Goal: Check status: Check status

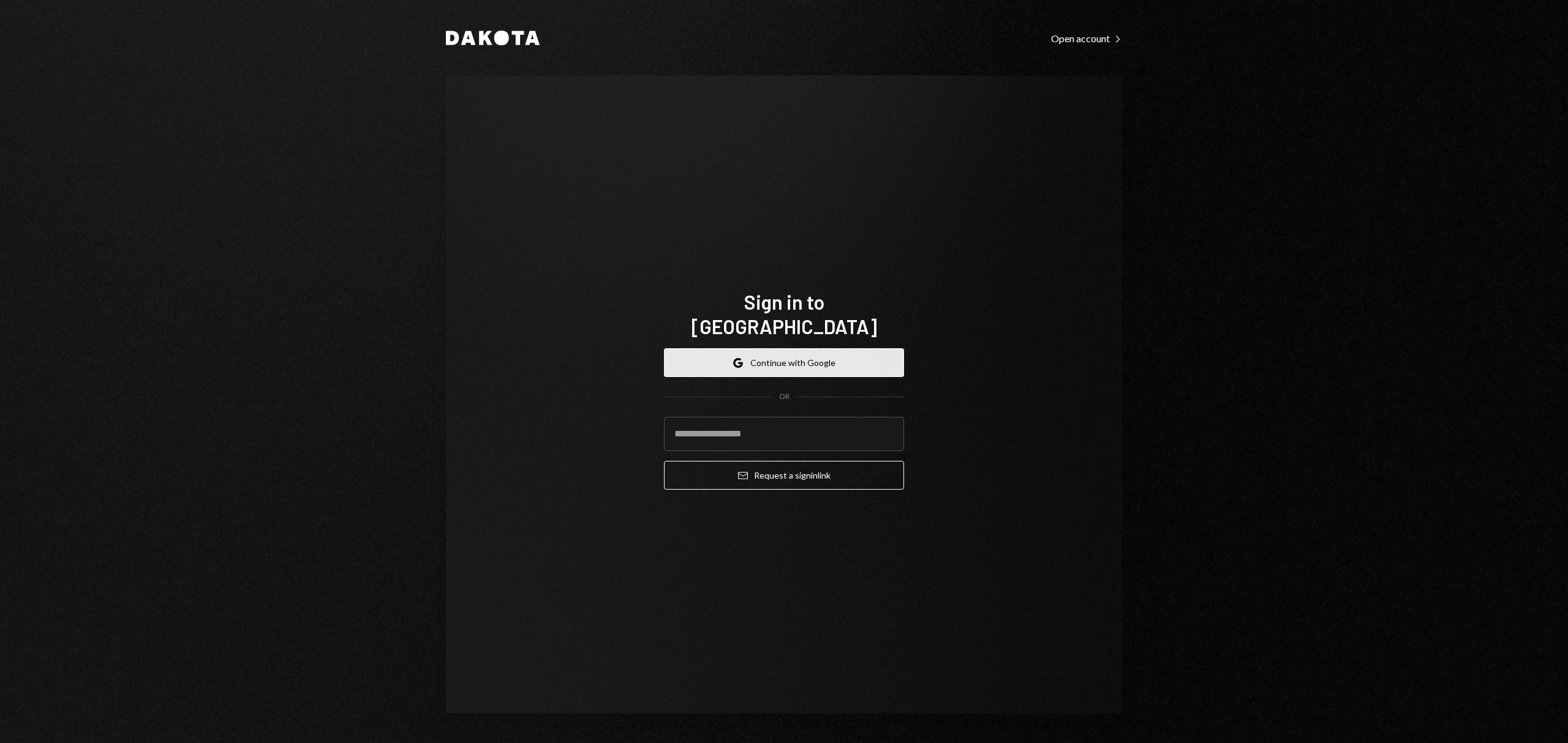
click at [863, 351] on button "Google Continue with Google" at bounding box center [784, 363] width 240 height 29
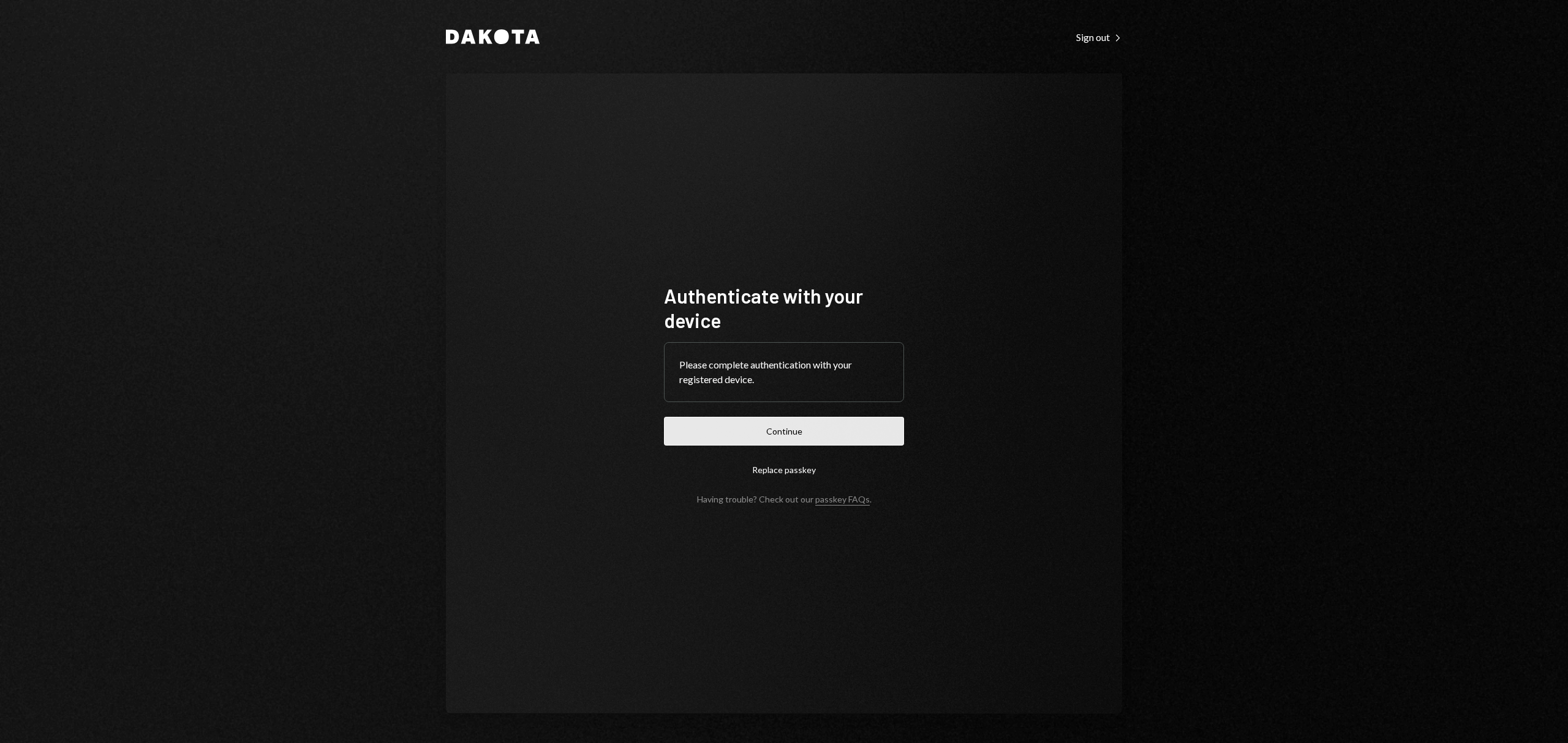
click at [743, 427] on button "Continue" at bounding box center [784, 432] width 240 height 29
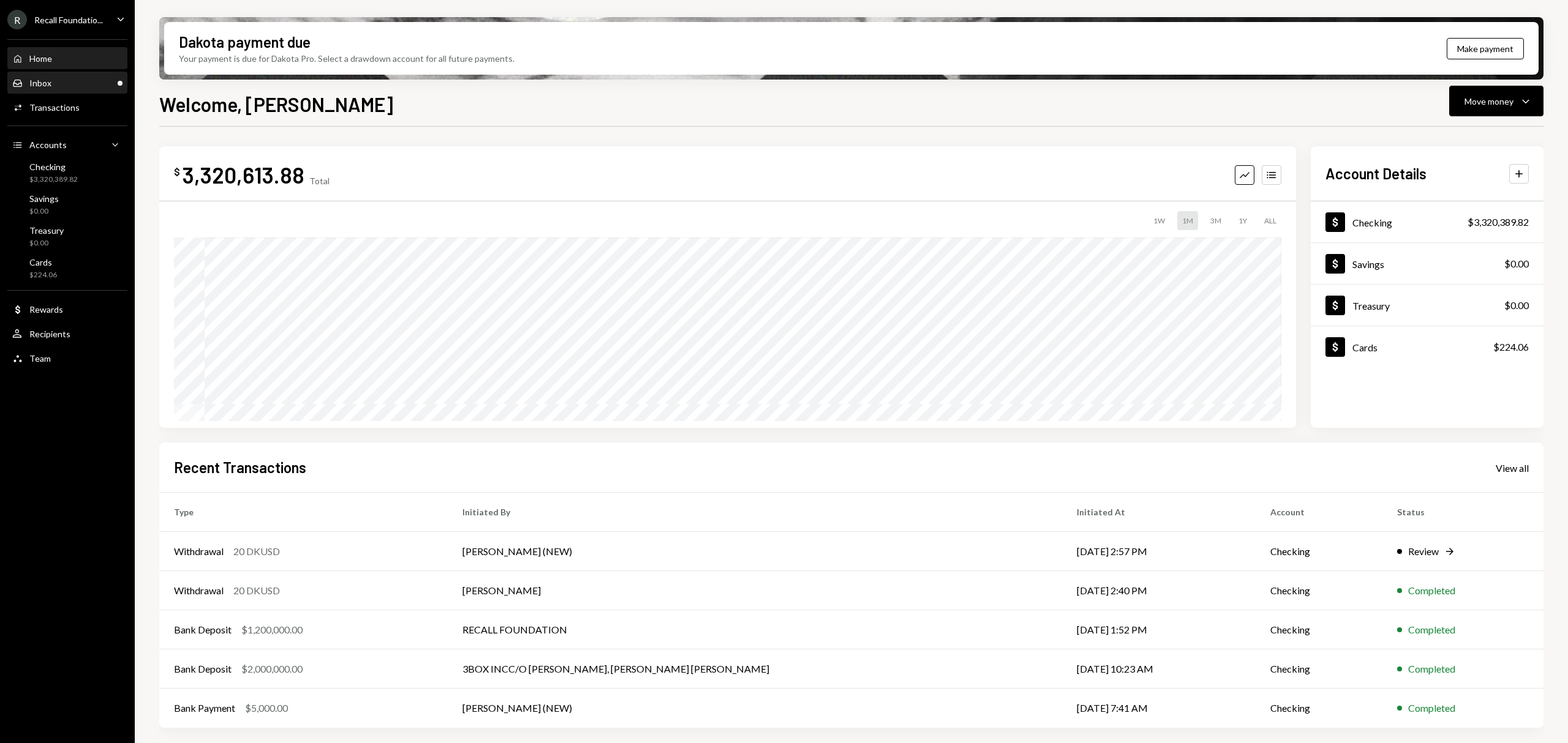
click at [88, 83] on div "Inbox Inbox" at bounding box center [67, 83] width 110 height 11
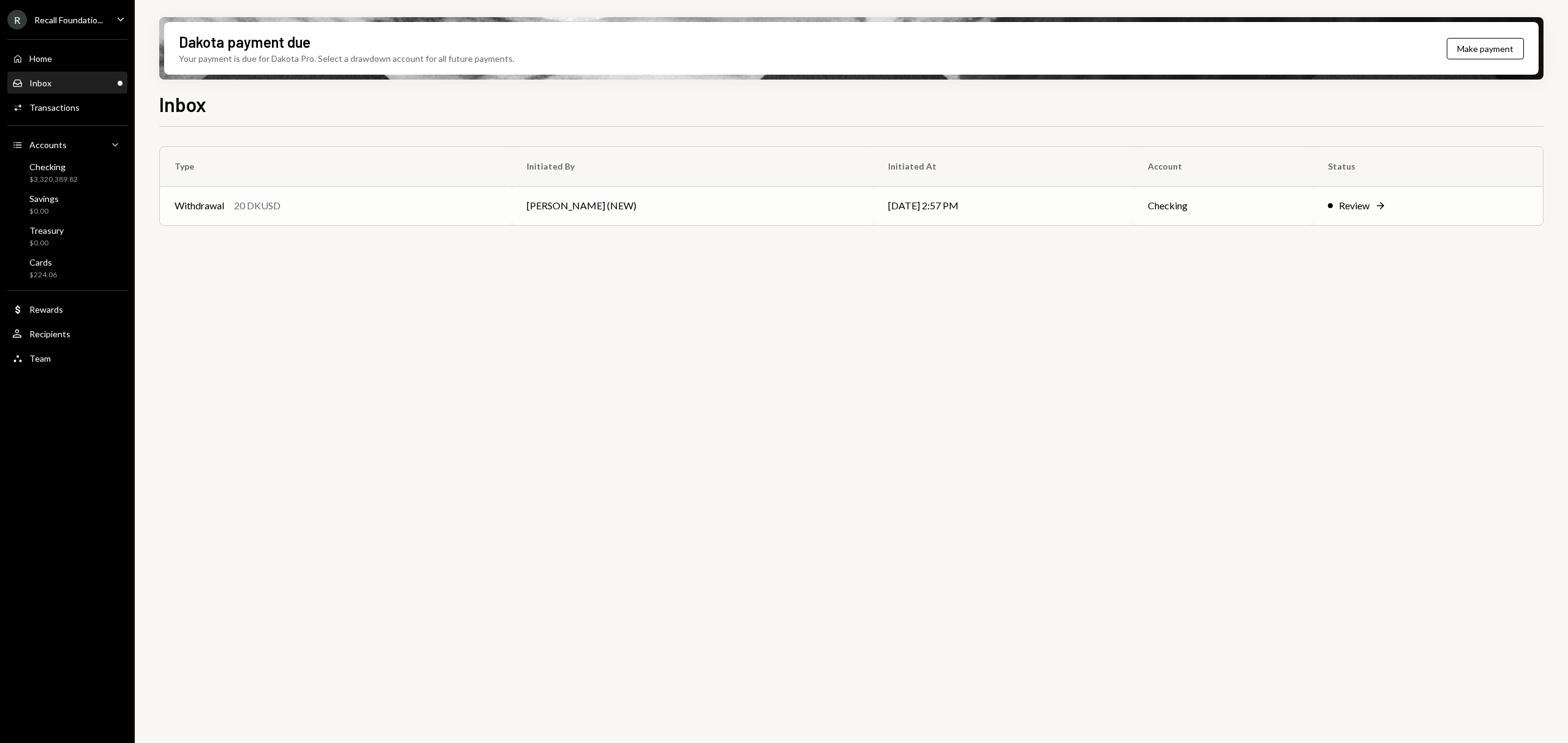
click at [875, 208] on td "[DATE] 2:57 PM" at bounding box center [1003, 205] width 260 height 39
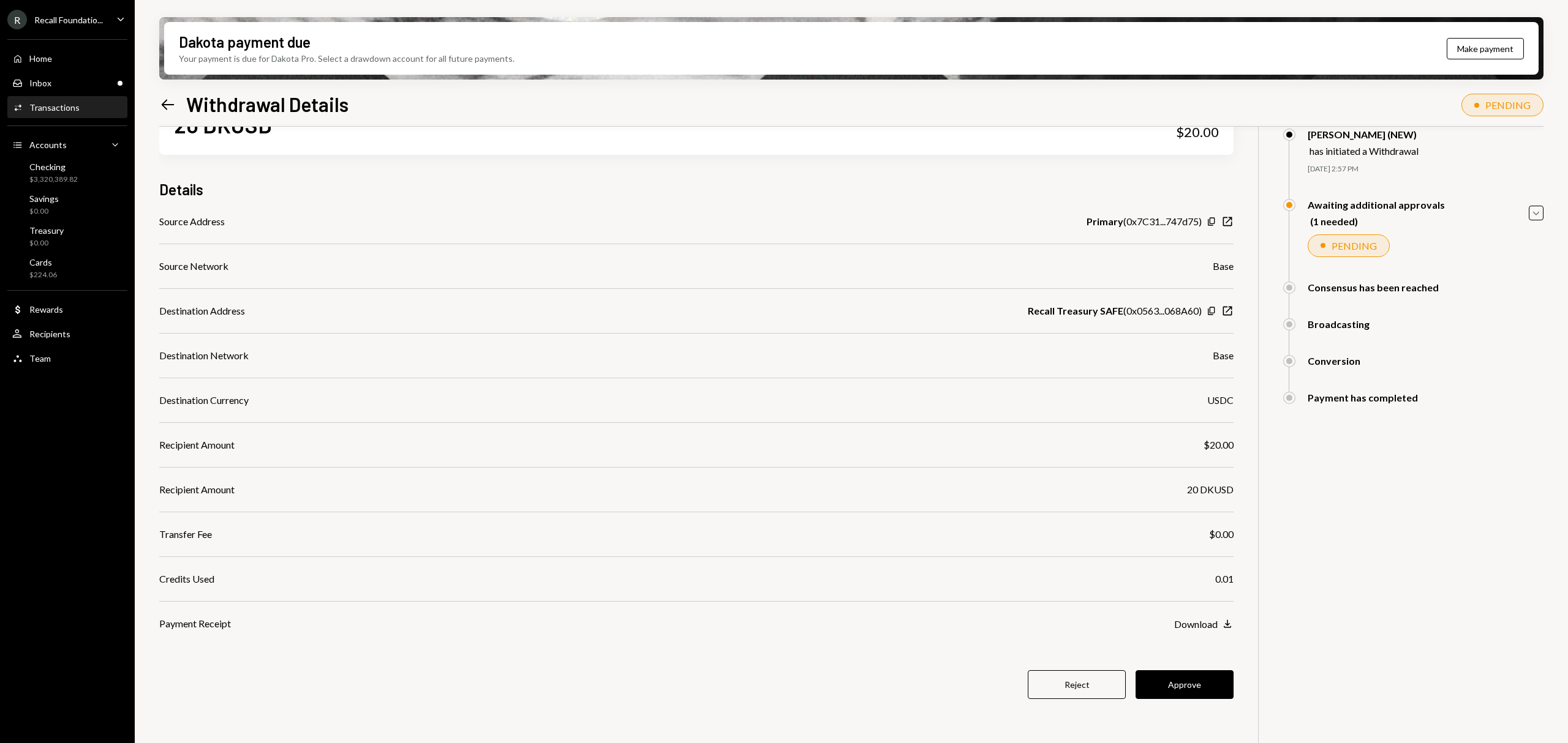
scroll to position [81, 0]
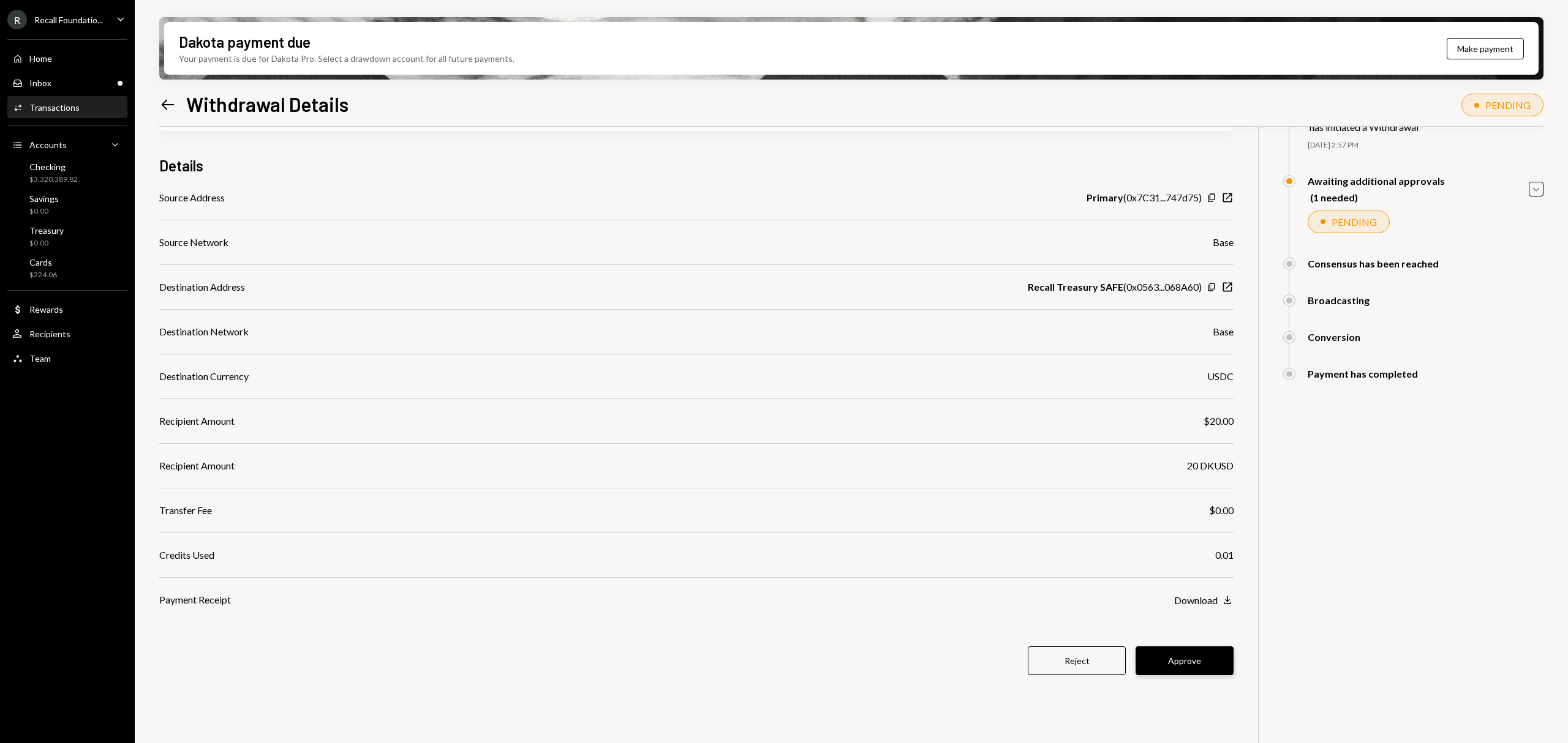
click at [1193, 660] on button "Approve" at bounding box center [1185, 661] width 98 height 29
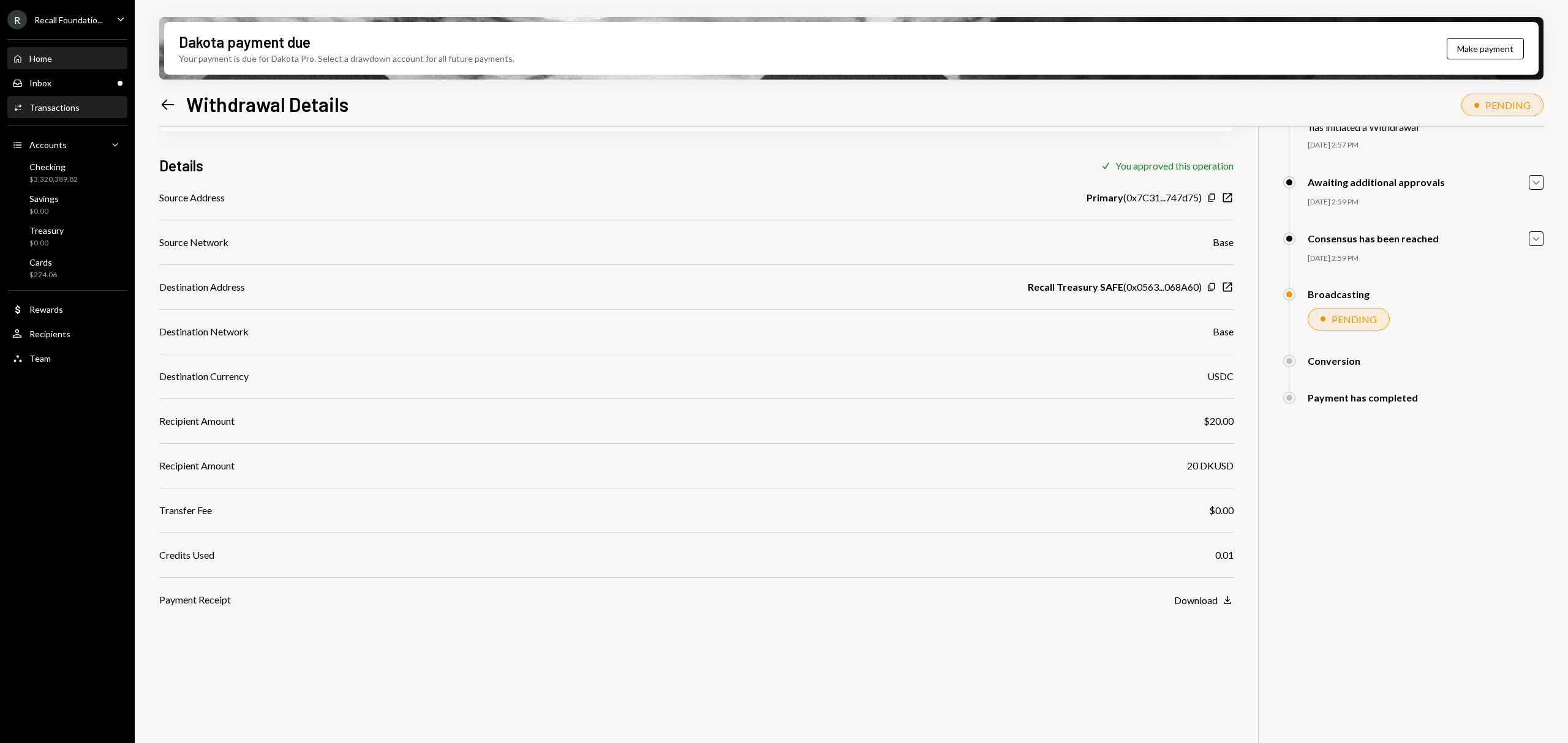
click at [65, 56] on div "Home Home" at bounding box center [67, 59] width 110 height 11
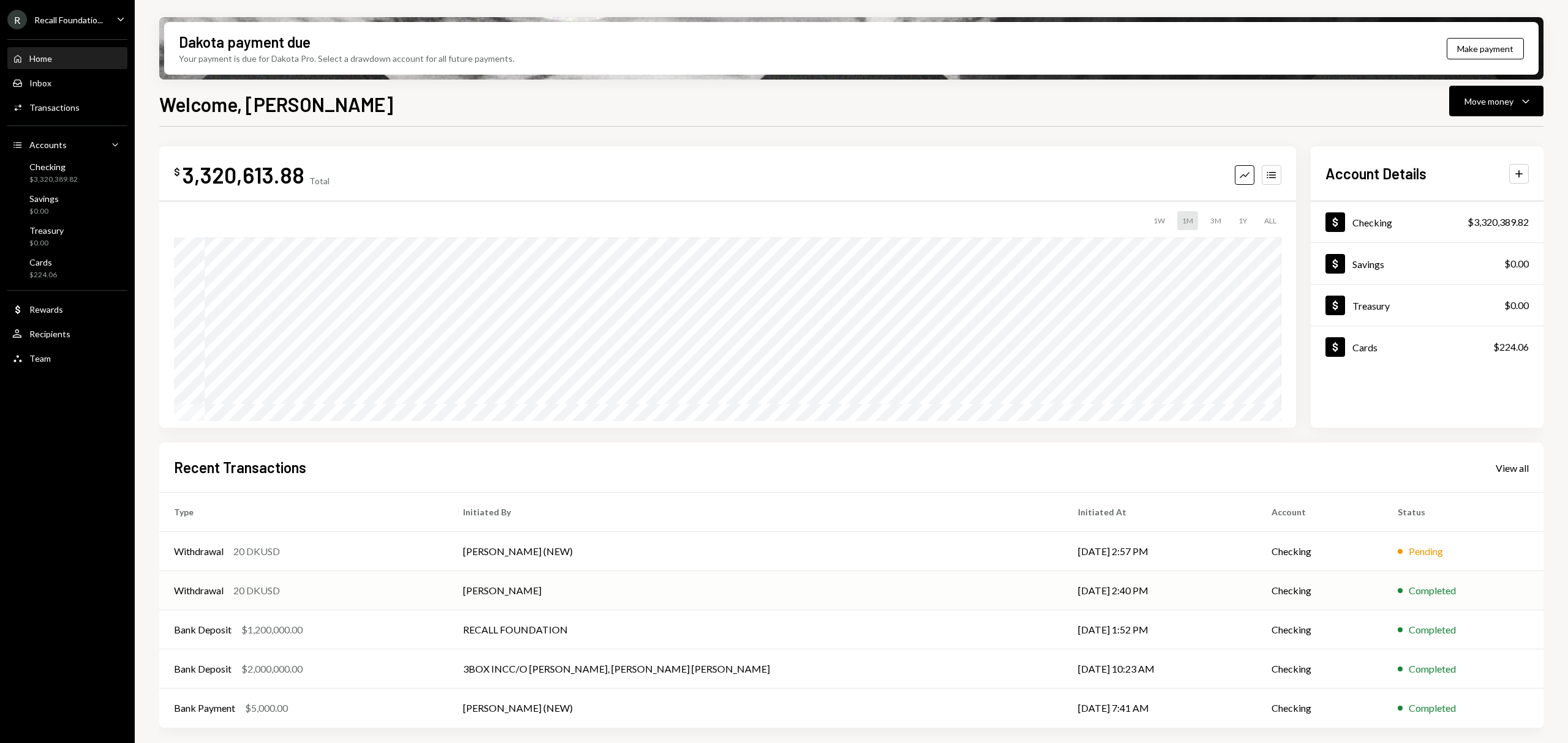
click at [1383, 585] on td "Checking" at bounding box center [1320, 591] width 126 height 39
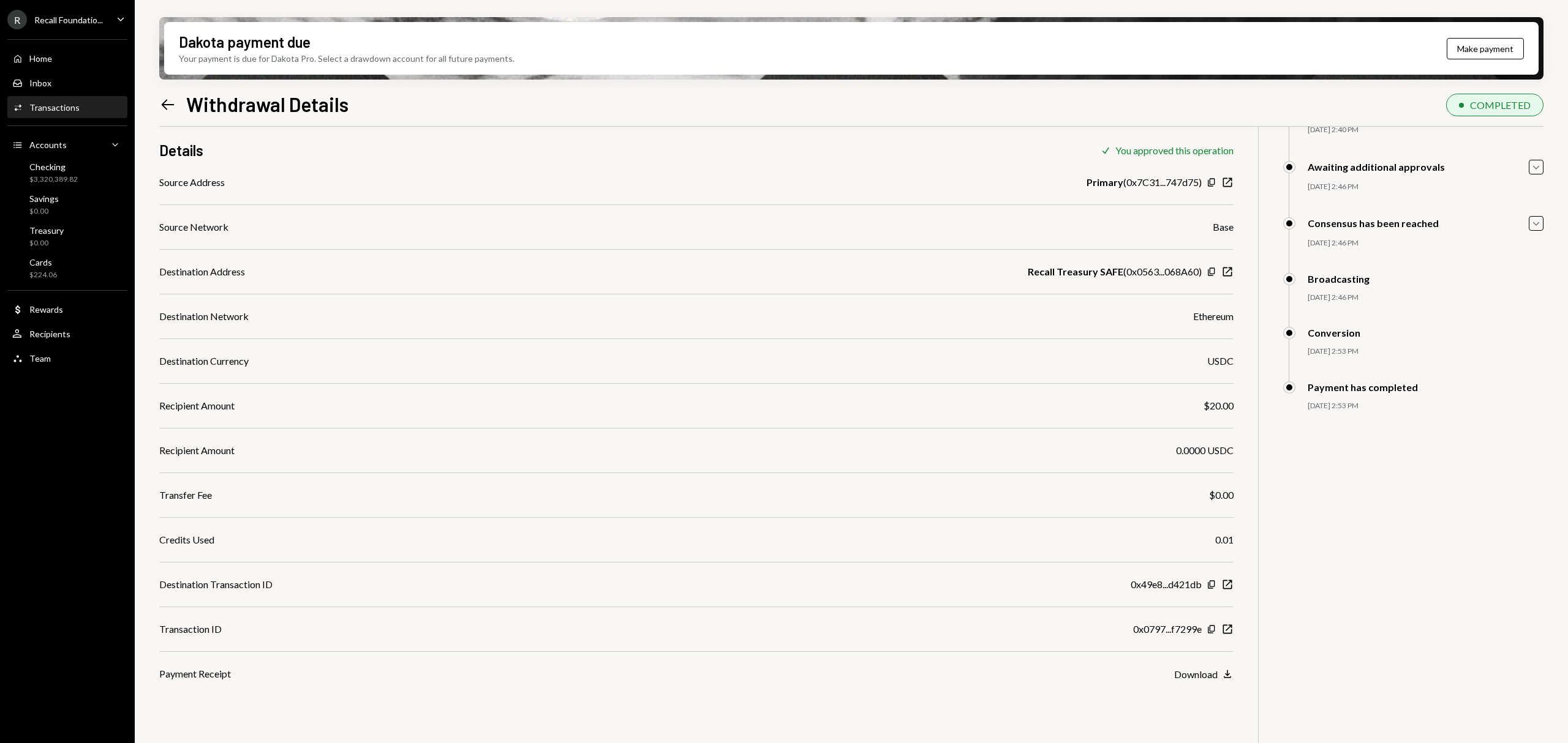
scroll to position [98, 0]
click at [47, 73] on div "Inbox Inbox" at bounding box center [67, 83] width 110 height 21
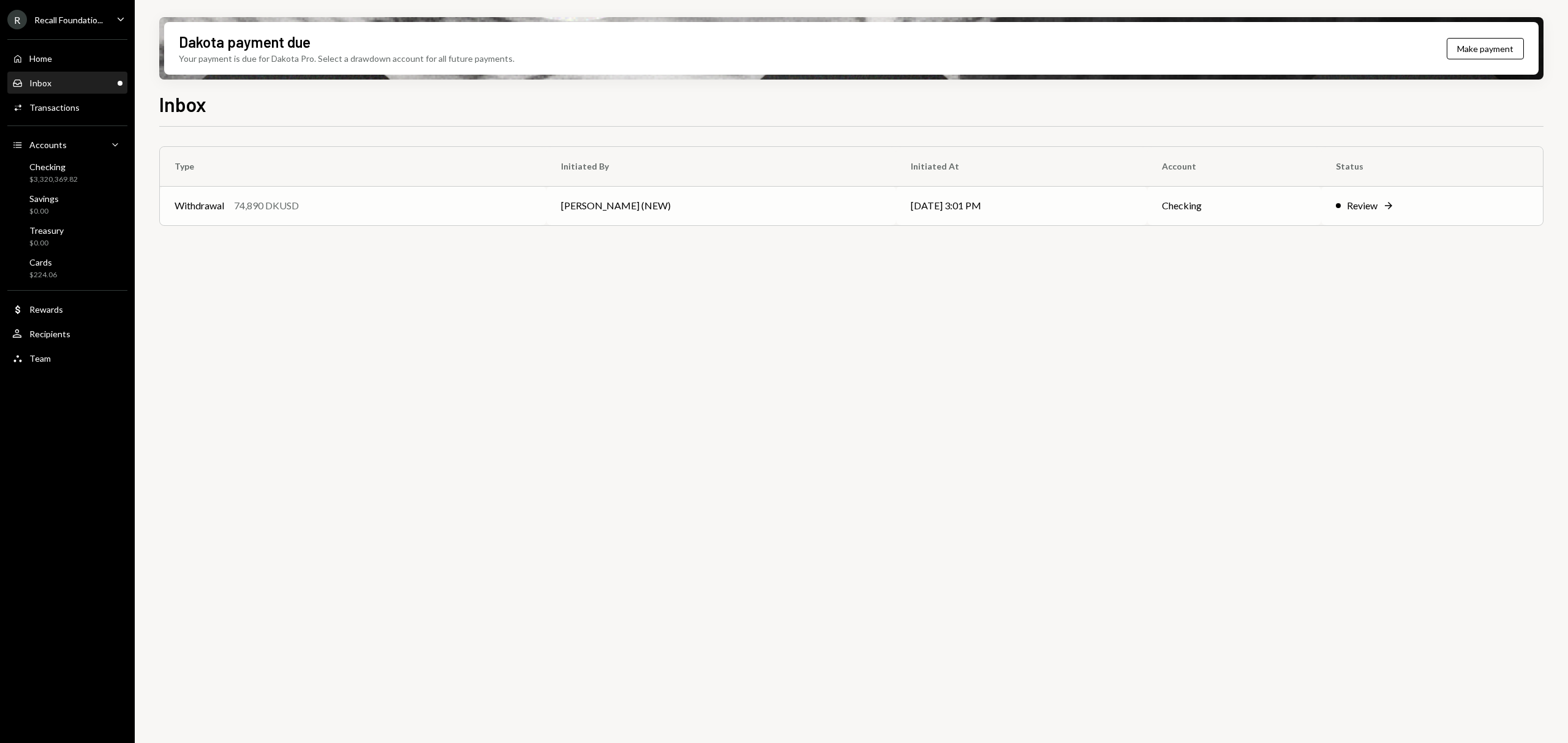
click at [1424, 212] on div "Review Right Arrow" at bounding box center [1432, 205] width 193 height 14
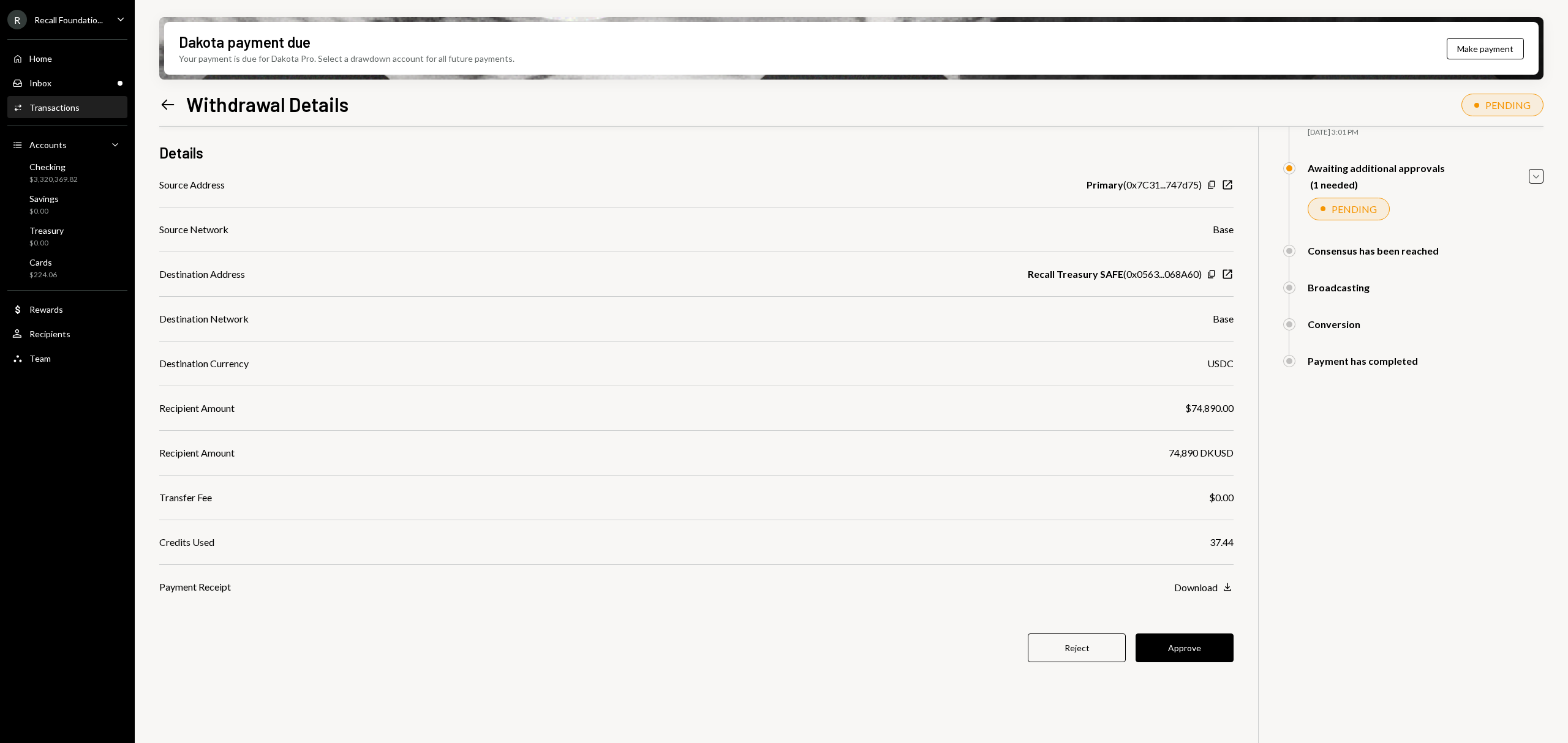
scroll to position [98, 0]
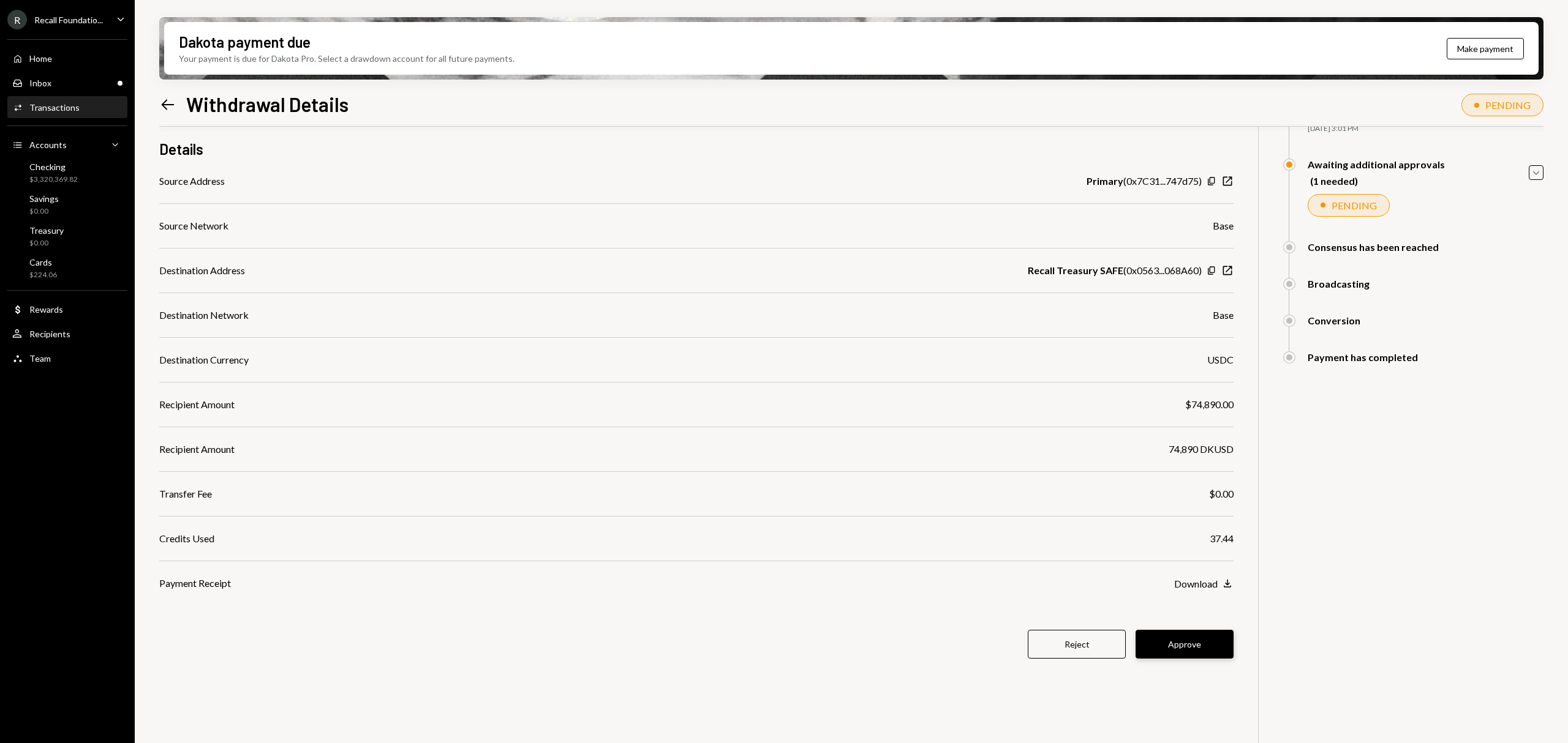
click at [1190, 644] on button "Approve" at bounding box center [1185, 644] width 98 height 29
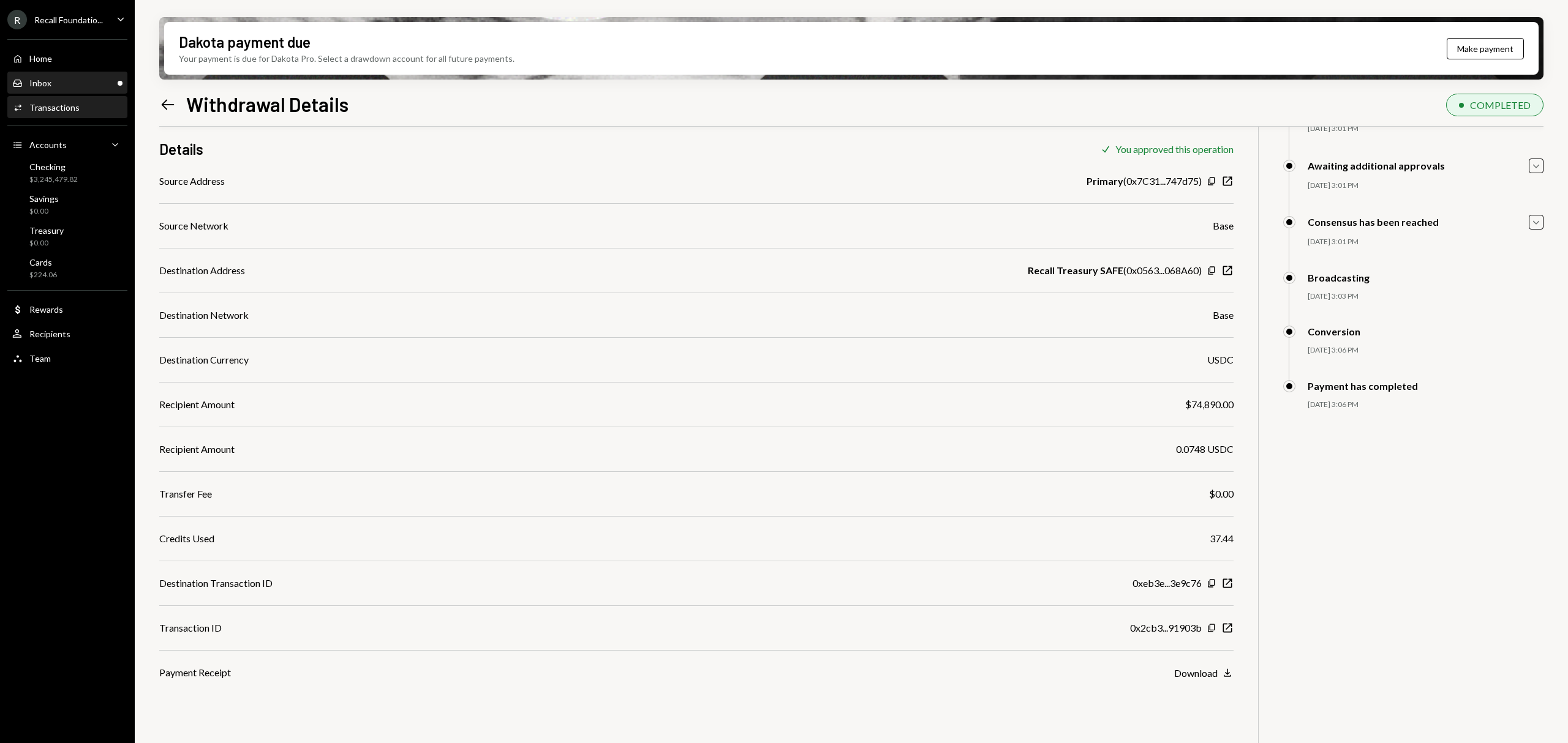
click at [102, 86] on div "Inbox Inbox" at bounding box center [67, 83] width 110 height 11
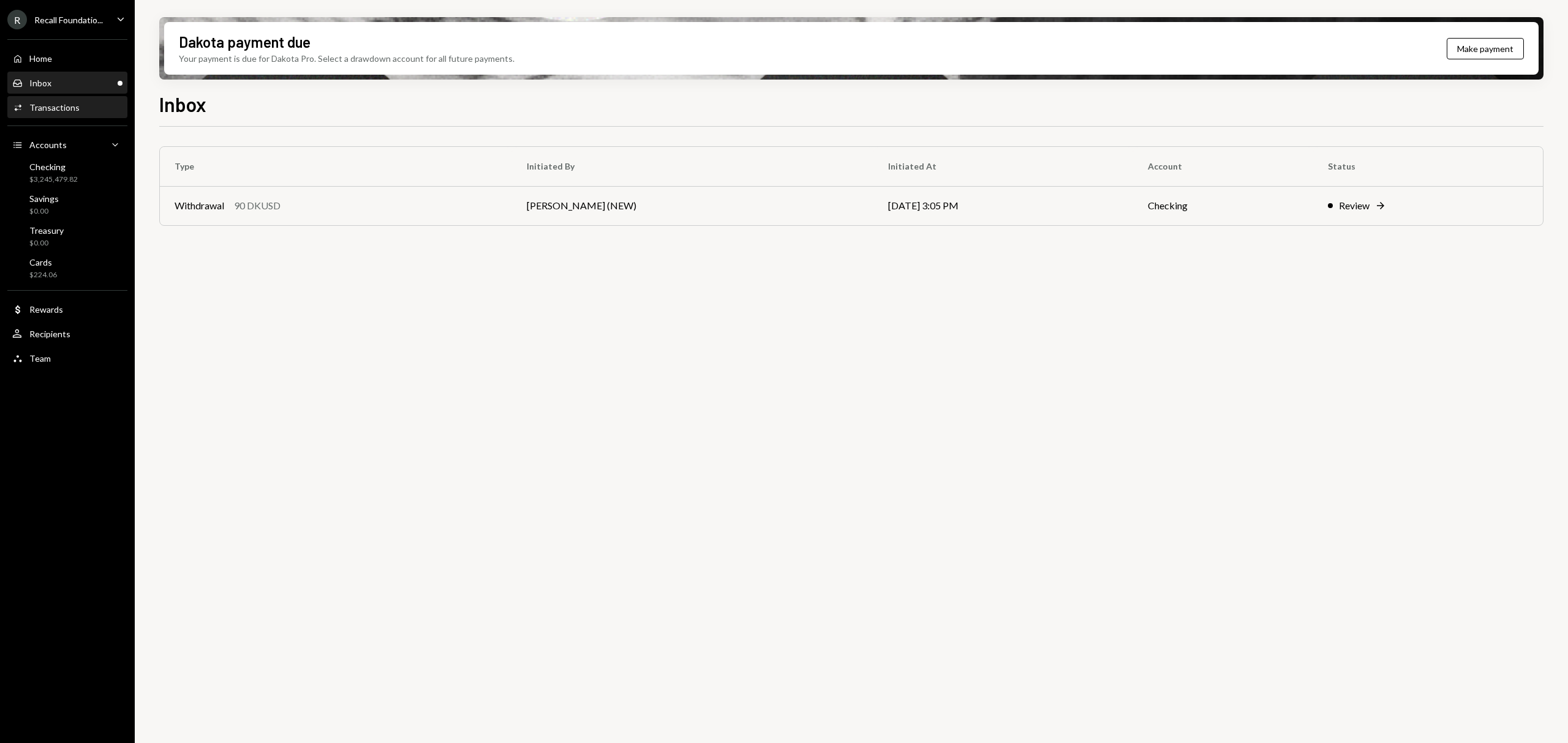
click at [57, 113] on div "Activities Transactions" at bounding box center [46, 108] width 67 height 11
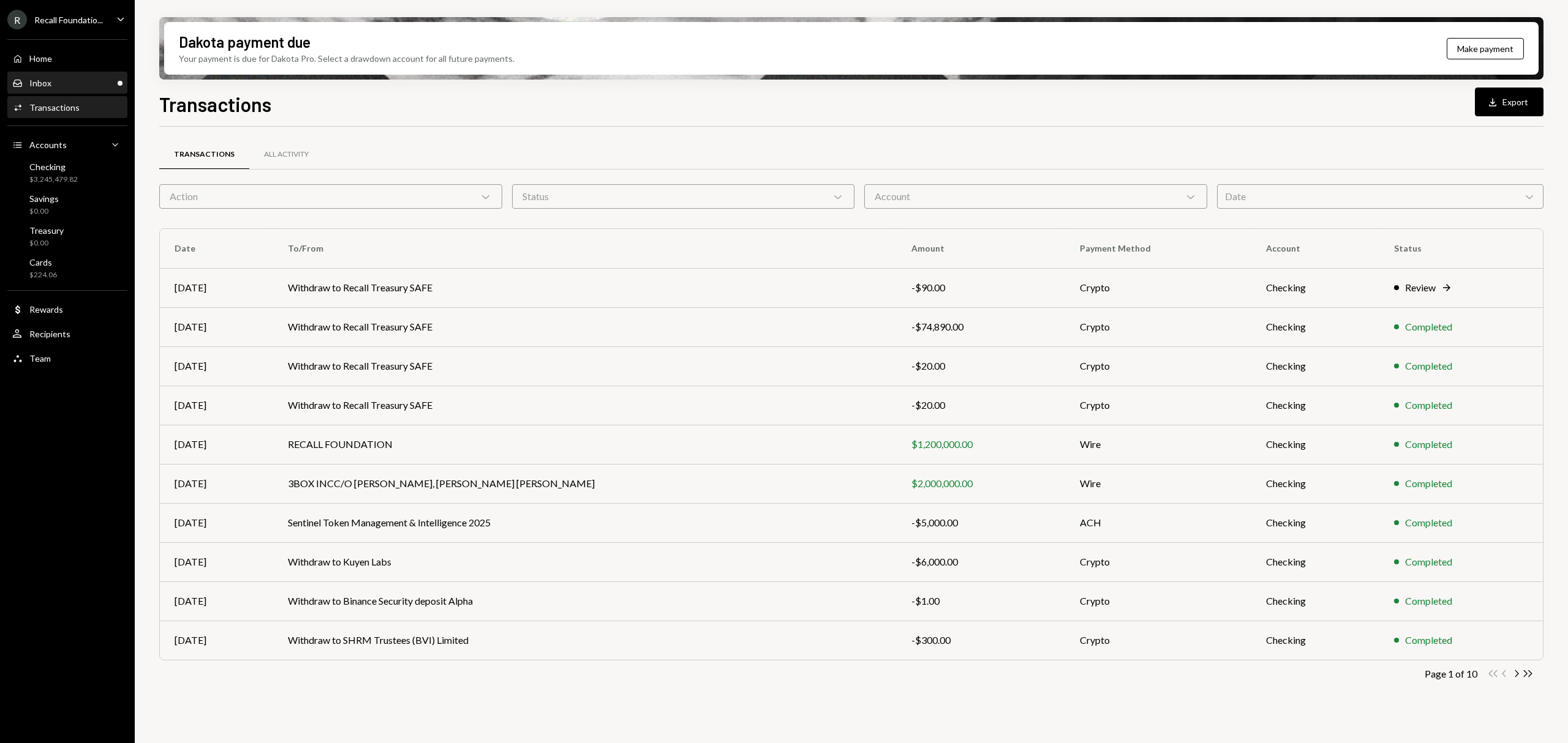
click at [84, 72] on link "Inbox Inbox" at bounding box center [67, 82] width 120 height 22
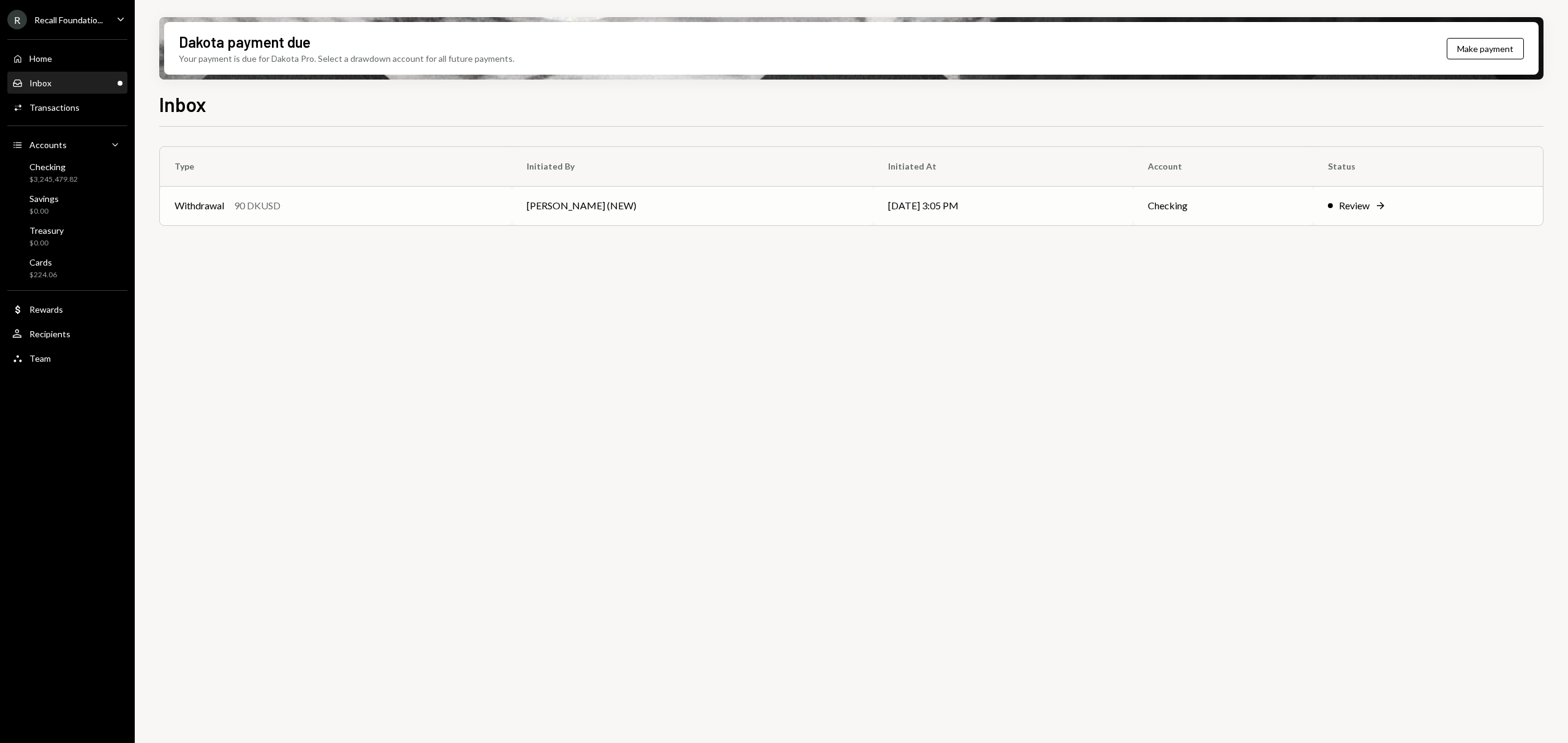
click at [1388, 206] on div "Review Right Arrow" at bounding box center [1428, 205] width 200 height 14
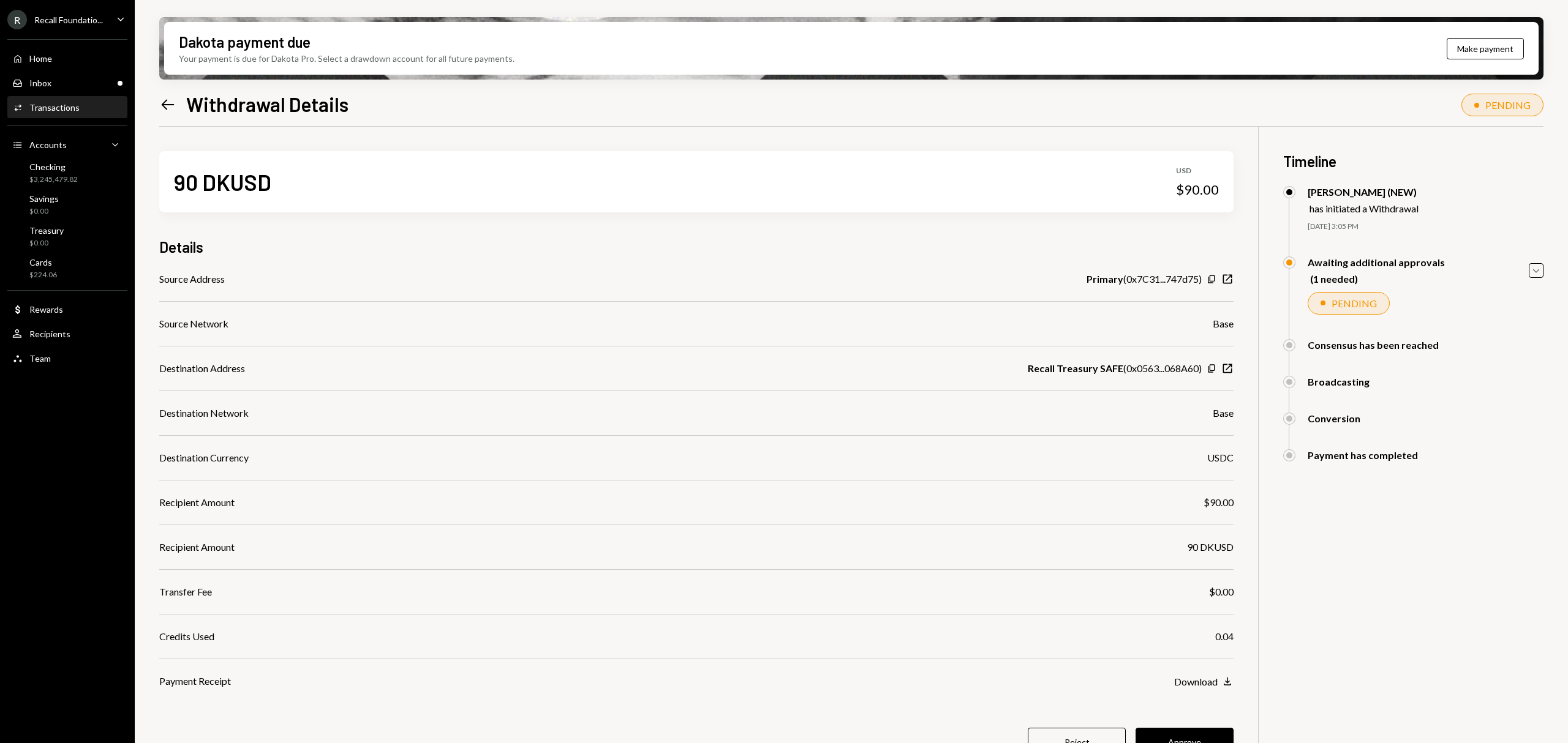
scroll to position [98, 0]
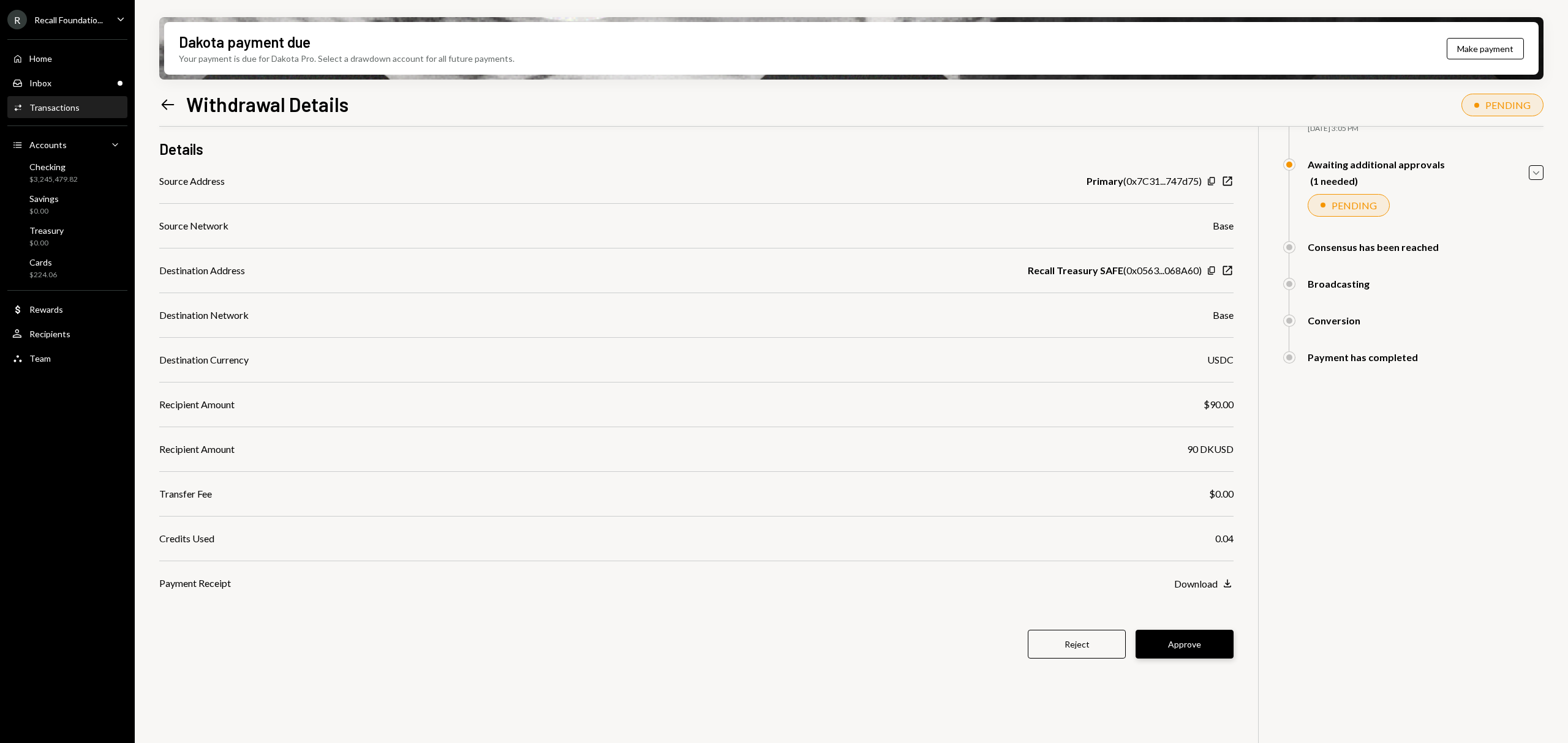
click at [1216, 644] on button "Approve" at bounding box center [1185, 644] width 98 height 29
